Goal: Information Seeking & Learning: Learn about a topic

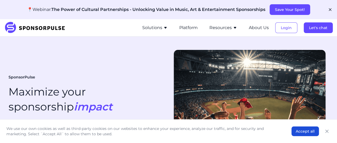
click at [162, 30] on button "Solutions" at bounding box center [154, 27] width 25 height 6
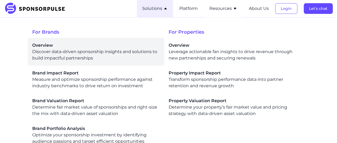
scroll to position [53, 0]
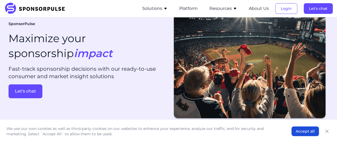
click at [163, 11] on button "Solutions" at bounding box center [154, 8] width 25 height 6
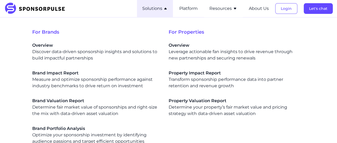
click at [163, 11] on button "Solutions" at bounding box center [154, 8] width 25 height 6
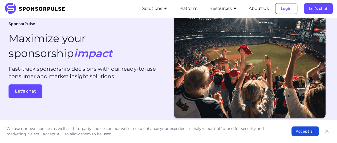
click at [231, 8] on button "Resources" at bounding box center [223, 8] width 28 height 6
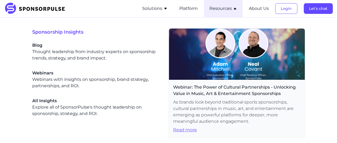
click at [231, 8] on button "Resources" at bounding box center [223, 8] width 28 height 6
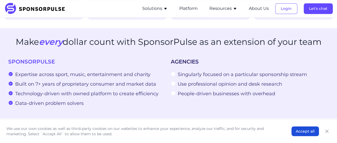
scroll to position [346, 0]
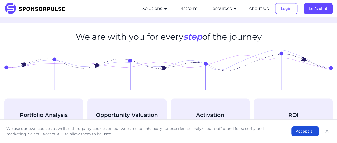
click at [190, 6] on input "Search for a sponsorship property:" at bounding box center [231, 0] width 185 height 11
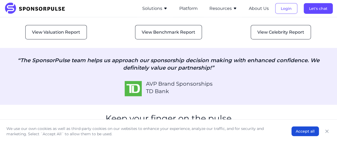
scroll to position [692, 0]
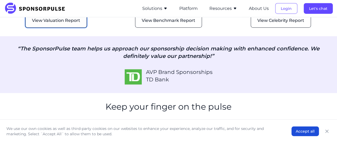
click at [65, 28] on button "View Valuation Report" at bounding box center [55, 20] width 61 height 14
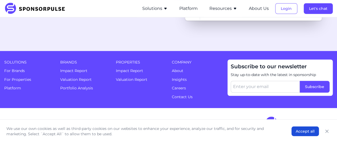
scroll to position [1464, 0]
